Goal: Information Seeking & Learning: Learn about a topic

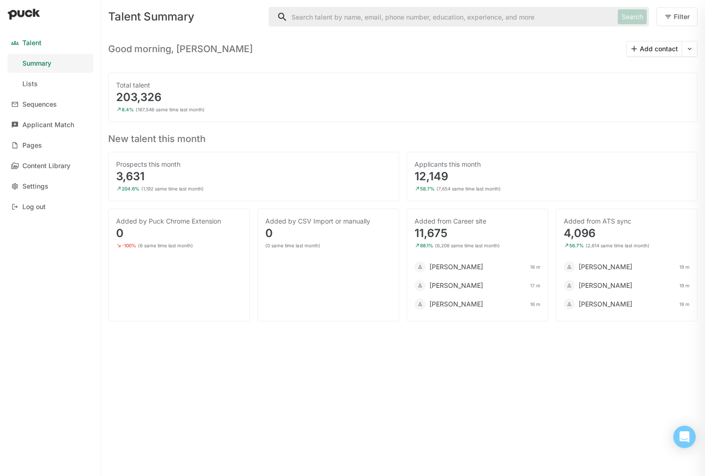
click at [471, 20] on input "Search" at bounding box center [441, 16] width 345 height 19
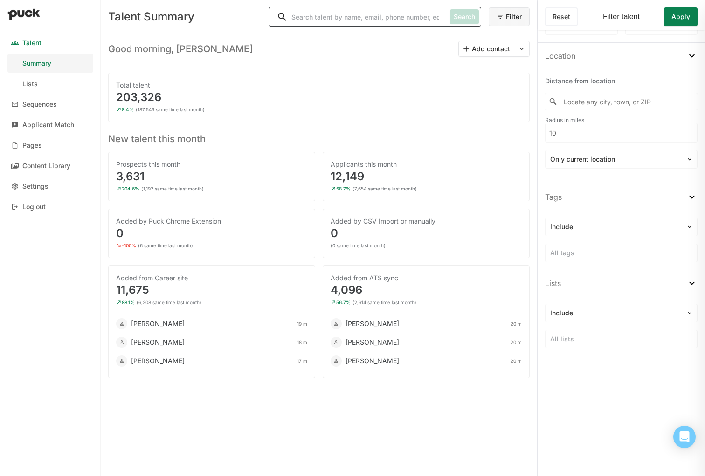
scroll to position [669, 0]
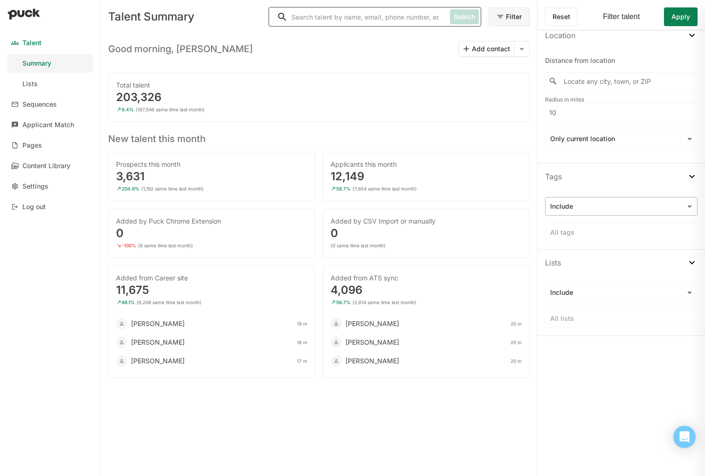
click at [638, 211] on div at bounding box center [615, 207] width 131 height 10
click at [637, 209] on div at bounding box center [615, 207] width 131 height 10
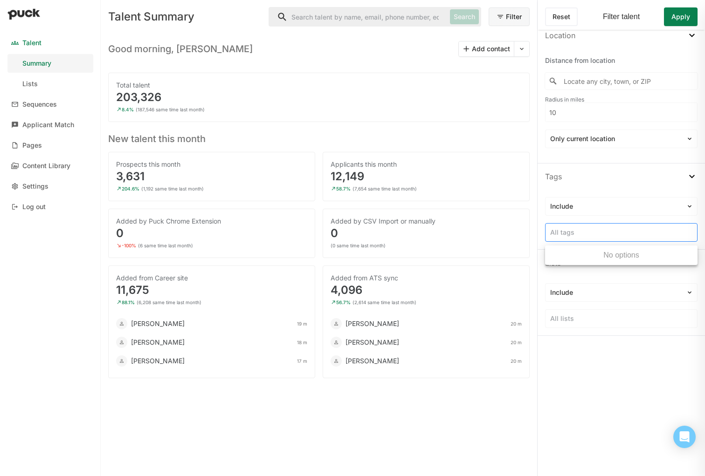
click at [626, 231] on div at bounding box center [621, 233] width 142 height 10
type input "1 year experience"
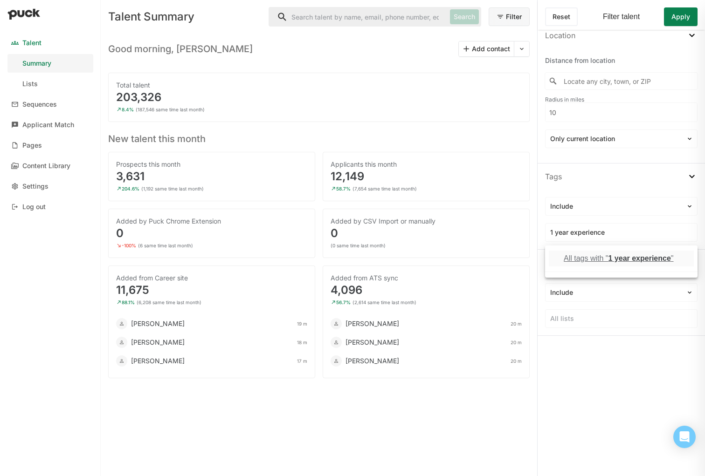
click at [640, 257] on span "1 year experience" at bounding box center [639, 258] width 62 height 8
click at [661, 218] on div "Include option All tags with "1 year experience", selected. All tags with "1 ye…" at bounding box center [621, 219] width 152 height 45
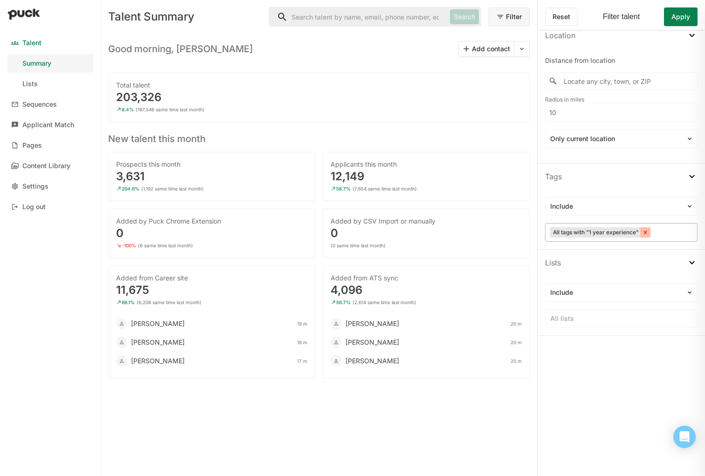
click at [644, 232] on icon at bounding box center [645, 232] width 3 height 3
click at [639, 233] on div at bounding box center [621, 233] width 142 height 10
type input "all year"
click at [612, 259] on span "all year" at bounding box center [621, 258] width 26 height 8
click at [597, 416] on div "Applications Include All jobs All application statuses Education Filter by scho…" at bounding box center [620, 268] width 167 height 476
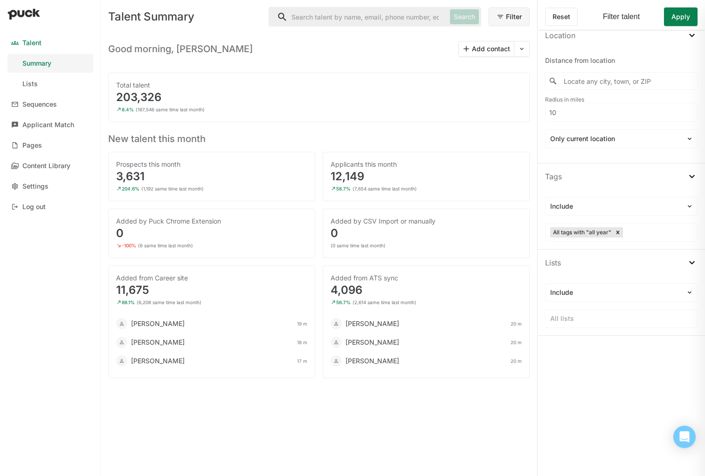
click at [678, 14] on button "Apply" at bounding box center [681, 16] width 34 height 19
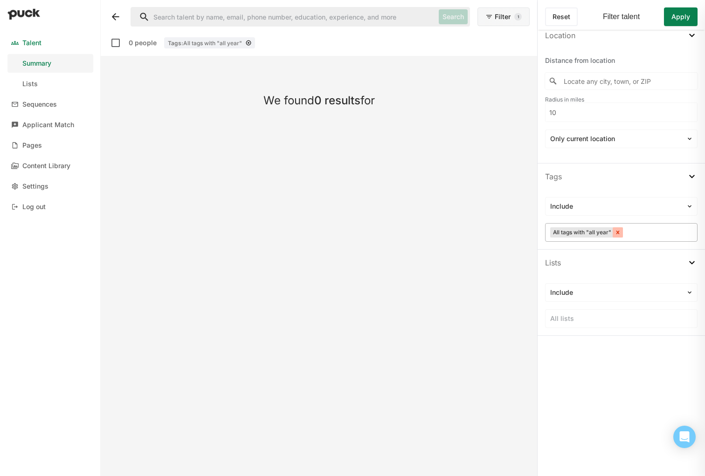
click at [617, 232] on icon at bounding box center [617, 232] width 3 height 3
type input "1 year"
click at [631, 258] on div "All tags with " 1 year "" at bounding box center [598, 258] width 69 height 8
click at [679, 13] on button "Apply" at bounding box center [681, 16] width 34 height 19
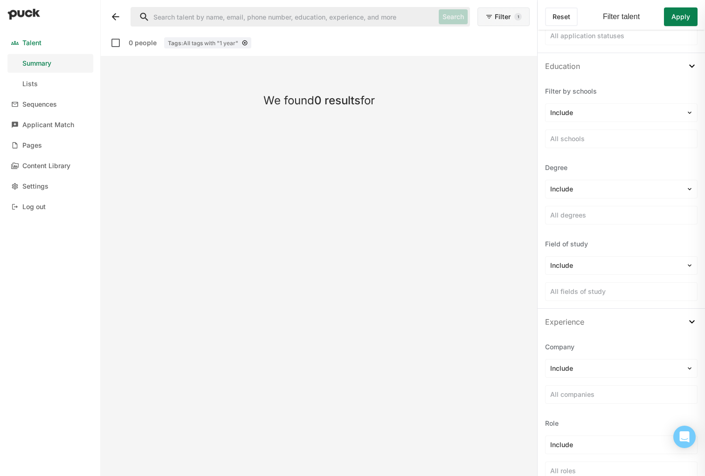
scroll to position [0, 0]
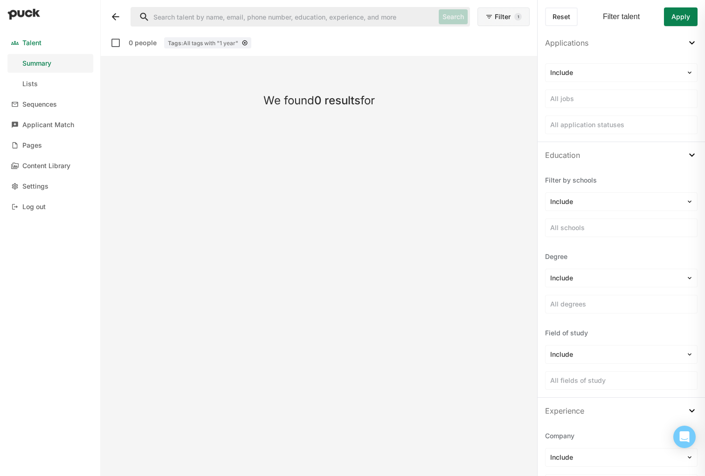
click at [115, 18] on button at bounding box center [115, 16] width 15 height 15
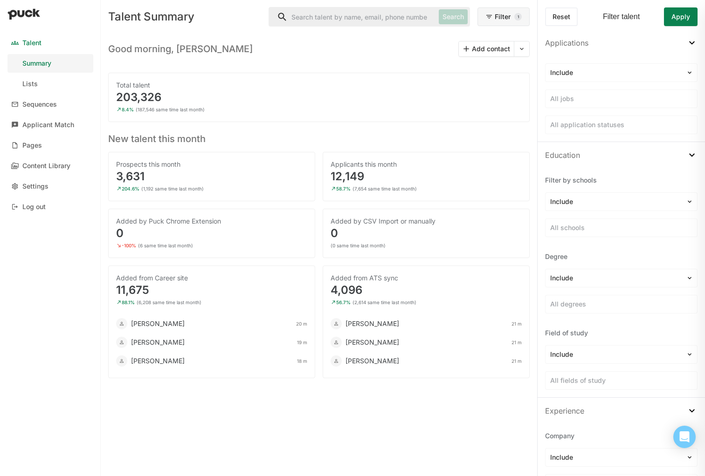
click at [184, 99] on div "203,326" at bounding box center [319, 97] width 406 height 11
click at [571, 14] on button "Reset" at bounding box center [561, 16] width 33 height 19
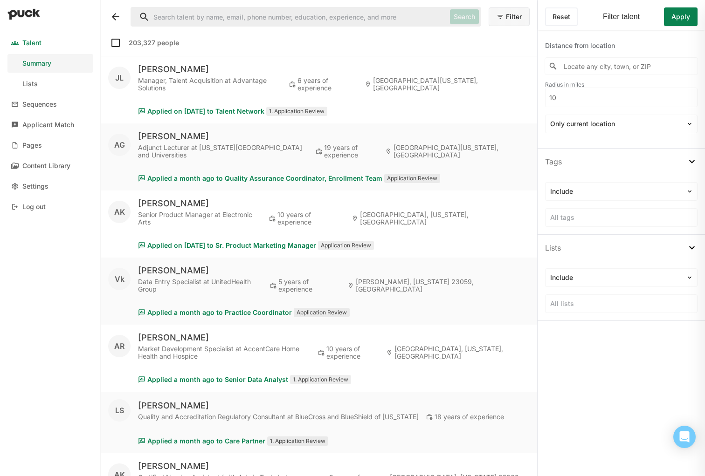
scroll to position [685, 0]
click at [645, 217] on div at bounding box center [621, 217] width 142 height 10
type input "1 year"
click at [618, 243] on span "1 year" at bounding box center [618, 242] width 21 height 8
click at [579, 401] on div "Applications Include All jobs All application statuses Education Filter by scho…" at bounding box center [620, 268] width 167 height 476
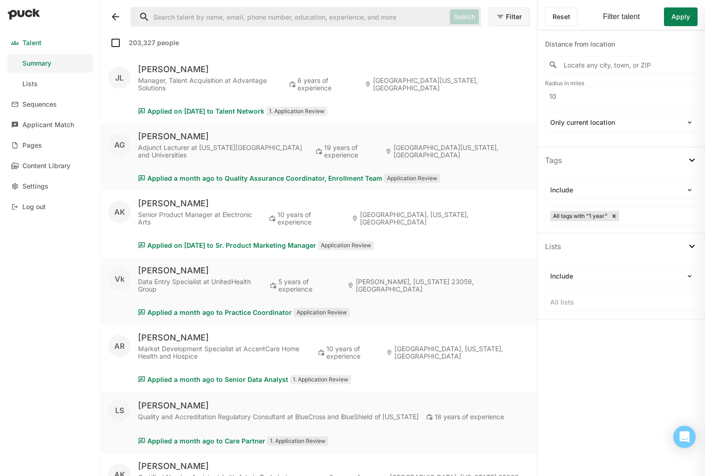
click at [682, 19] on button "Apply" at bounding box center [681, 16] width 34 height 19
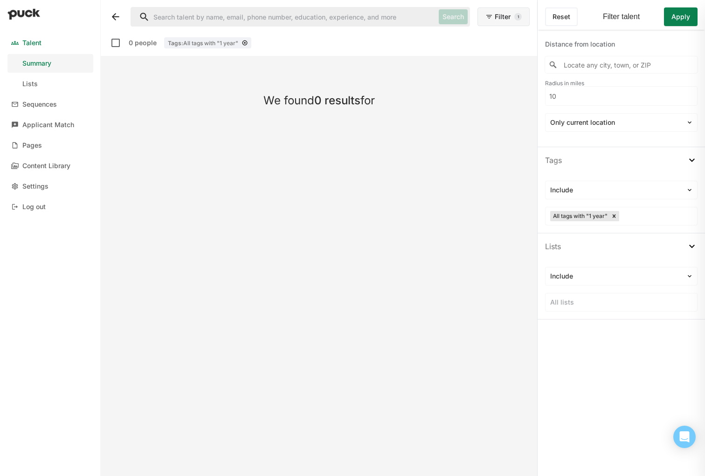
click at [115, 16] on button at bounding box center [115, 16] width 15 height 15
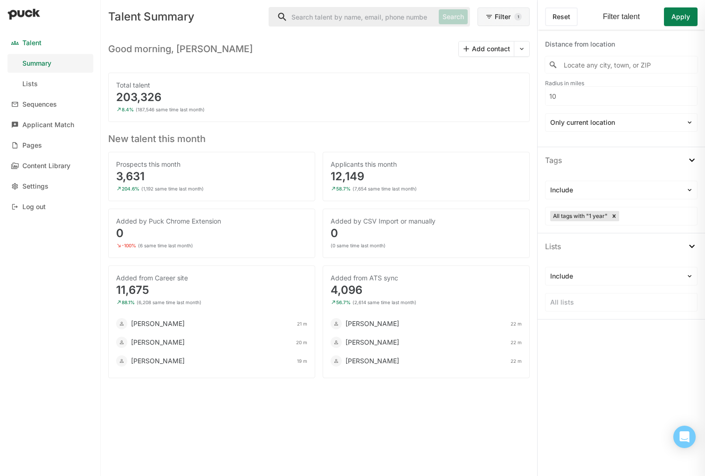
click at [266, 100] on div "203,326" at bounding box center [319, 97] width 406 height 11
click at [136, 95] on div "203,326" at bounding box center [319, 97] width 406 height 11
click at [196, 105] on div "8.4% (187,546 same time last month)" at bounding box center [319, 109] width 406 height 9
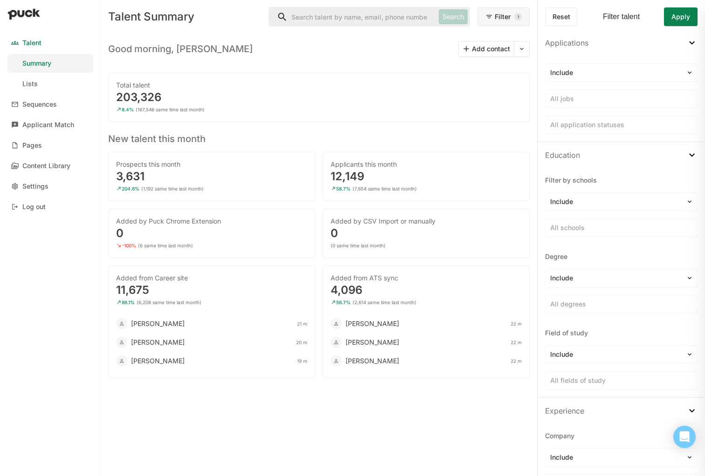
click at [689, 42] on img at bounding box center [691, 42] width 11 height 11
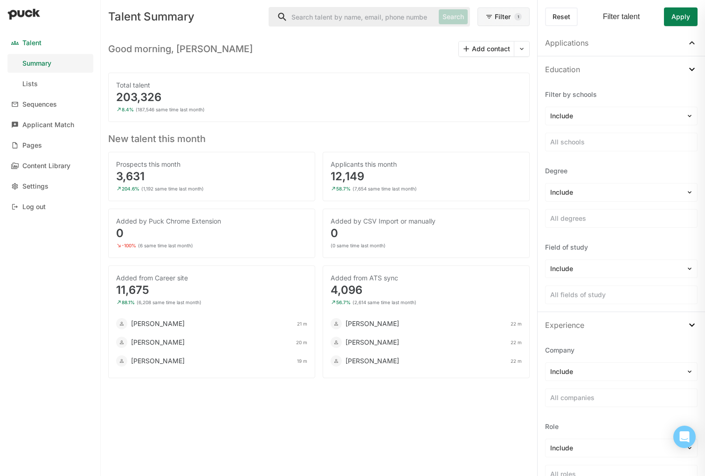
click at [689, 42] on img at bounding box center [691, 42] width 11 height 11
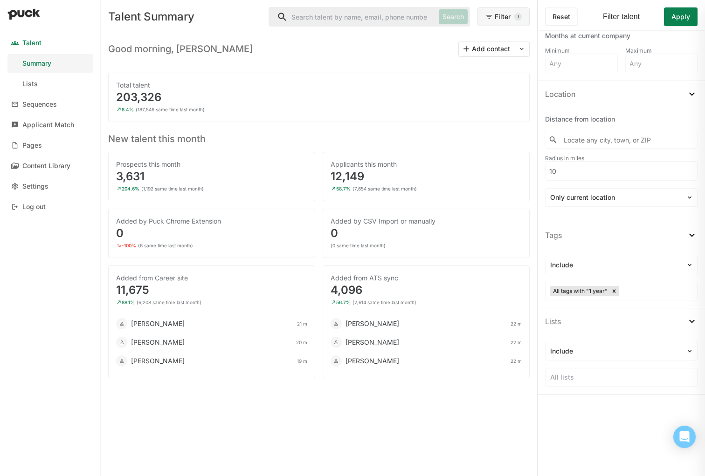
scroll to position [616, 0]
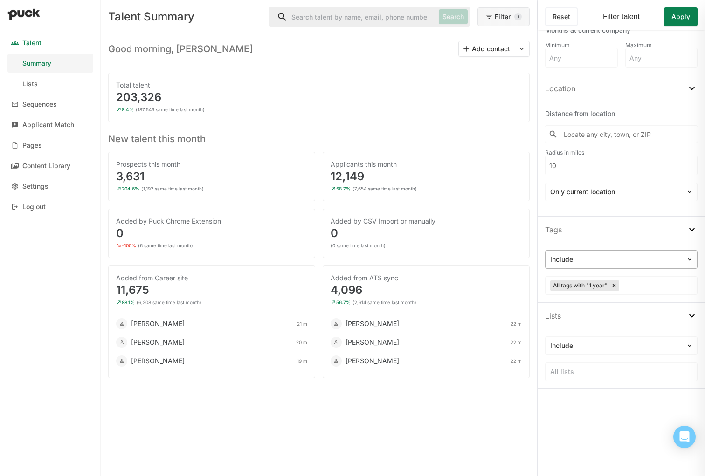
click at [692, 254] on div at bounding box center [691, 260] width 11 height 18
click at [623, 311] on div "Exclude" at bounding box center [621, 306] width 145 height 19
click at [677, 24] on button "Apply" at bounding box center [681, 16] width 34 height 19
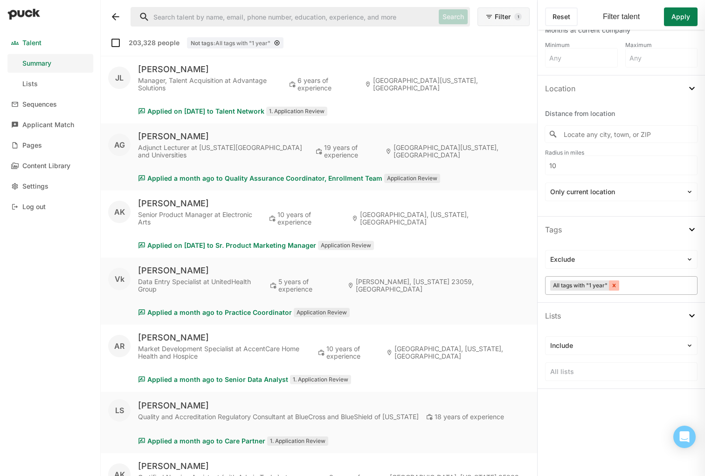
click at [616, 285] on icon at bounding box center [614, 285] width 7 height 7
click at [34, 284] on div "Talent Summary Lists Sequences Applicant Match Pages Content Library Settings L…" at bounding box center [50, 238] width 101 height 476
click at [26, 186] on div "Settings" at bounding box center [35, 187] width 26 height 8
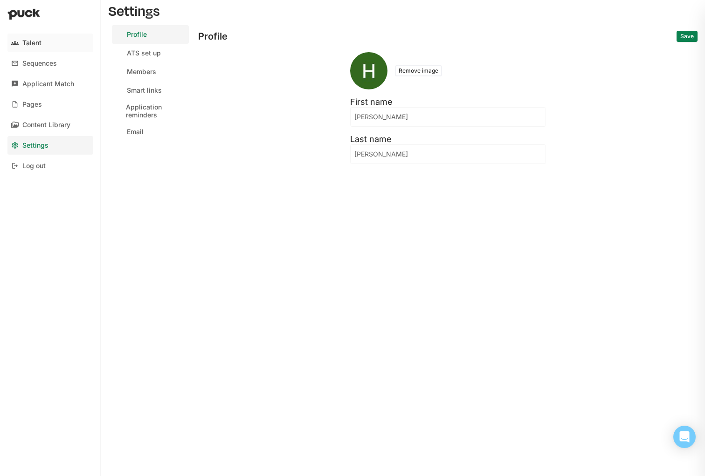
click at [24, 40] on div "Talent" at bounding box center [31, 43] width 19 height 8
